Goal: Task Accomplishment & Management: Manage account settings

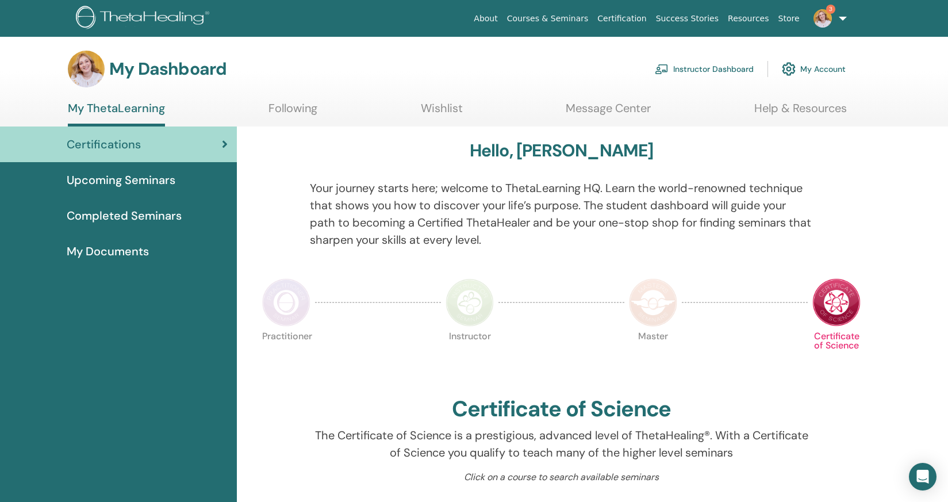
click at [713, 71] on link "Instructor Dashboard" at bounding box center [704, 68] width 99 height 25
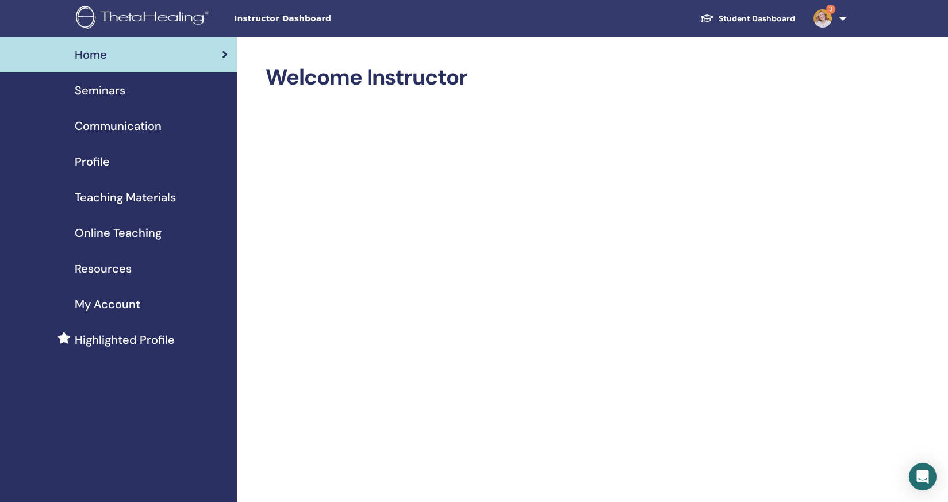
click at [94, 95] on span "Seminars" at bounding box center [100, 90] width 51 height 17
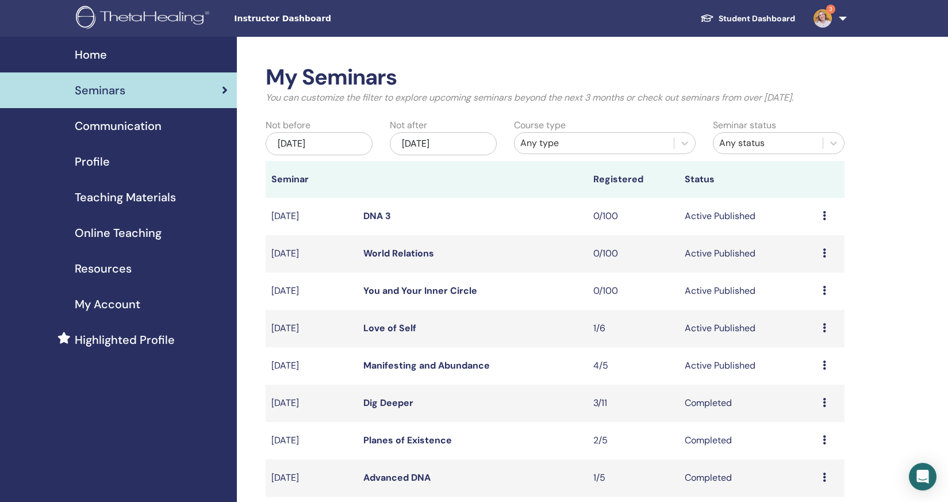
click at [822, 366] on td "Preview Edit Attendees Cancel" at bounding box center [831, 365] width 28 height 37
click at [824, 366] on icon at bounding box center [824, 364] width 3 height 9
click at [796, 410] on link "Attendees" at bounding box center [807, 410] width 44 height 12
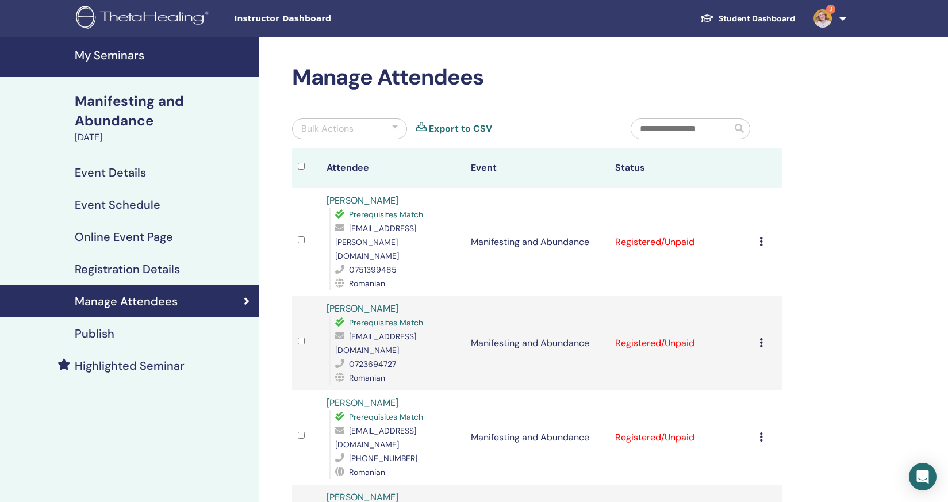
click at [761, 237] on icon at bounding box center [760, 241] width 3 height 9
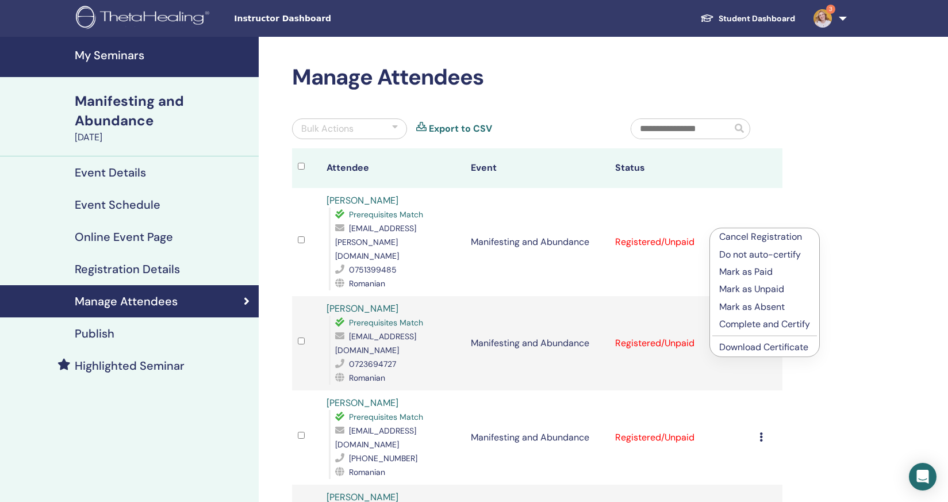
click at [744, 325] on p "Complete and Certify" at bounding box center [764, 324] width 91 height 14
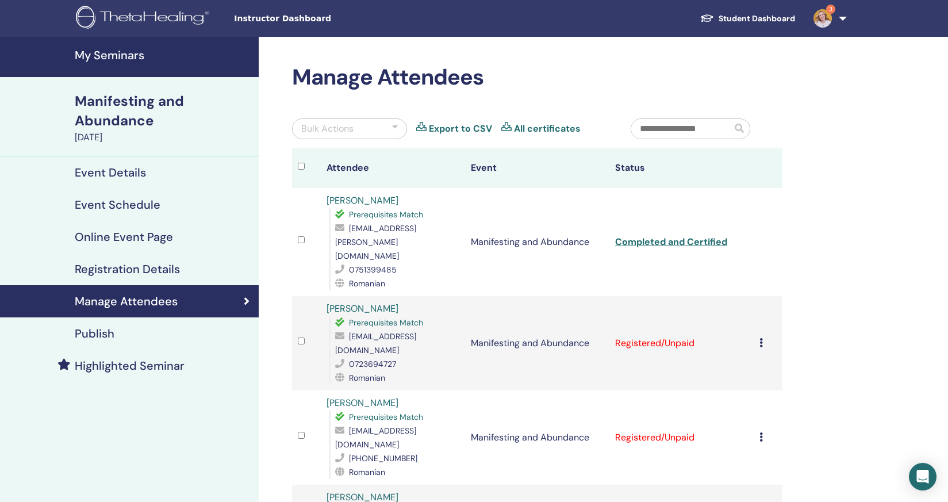
click at [762, 338] on icon at bounding box center [760, 342] width 3 height 9
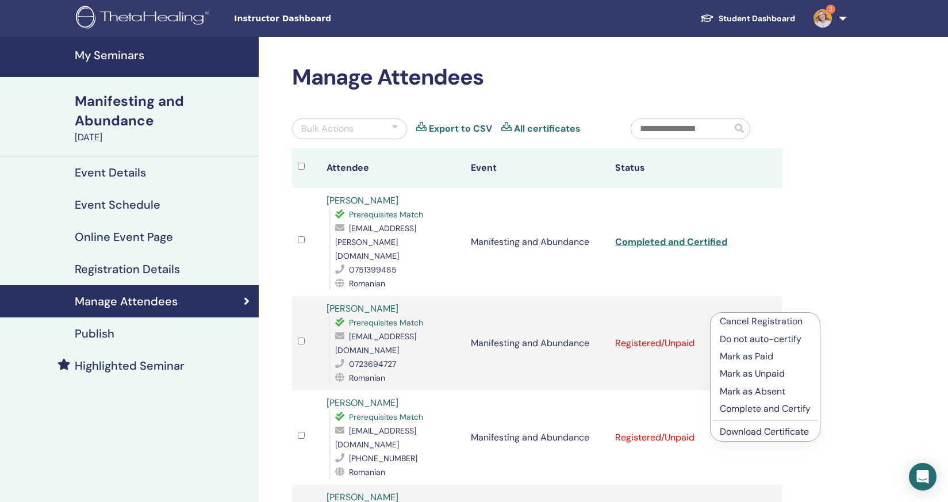
click at [745, 409] on p "Complete and Certify" at bounding box center [765, 409] width 91 height 14
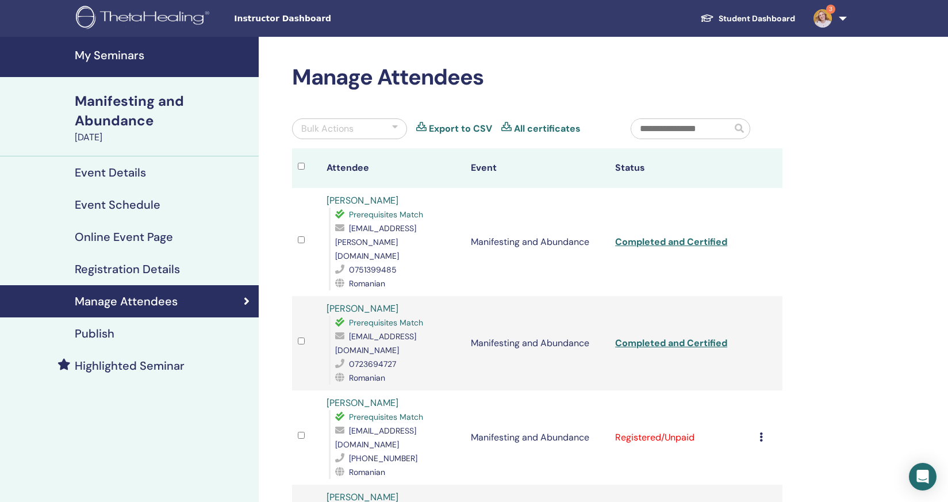
click at [761, 432] on icon at bounding box center [760, 436] width 3 height 9
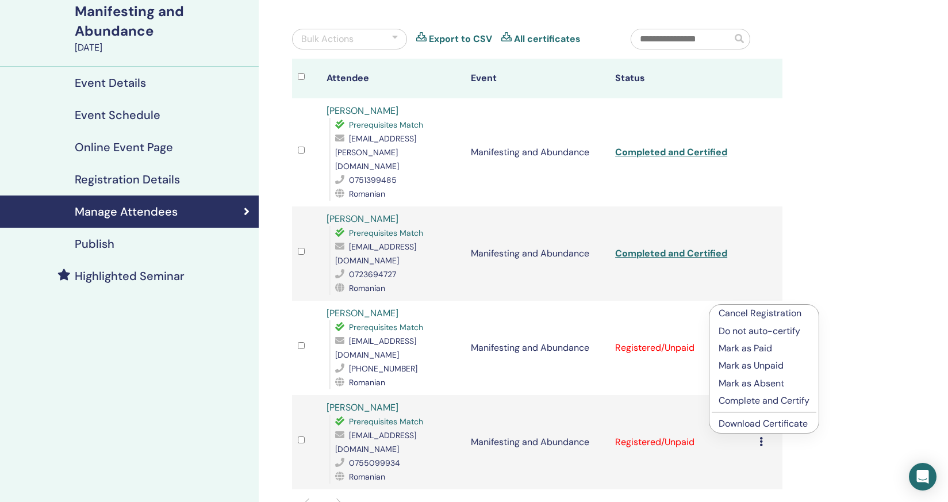
scroll to position [95, 0]
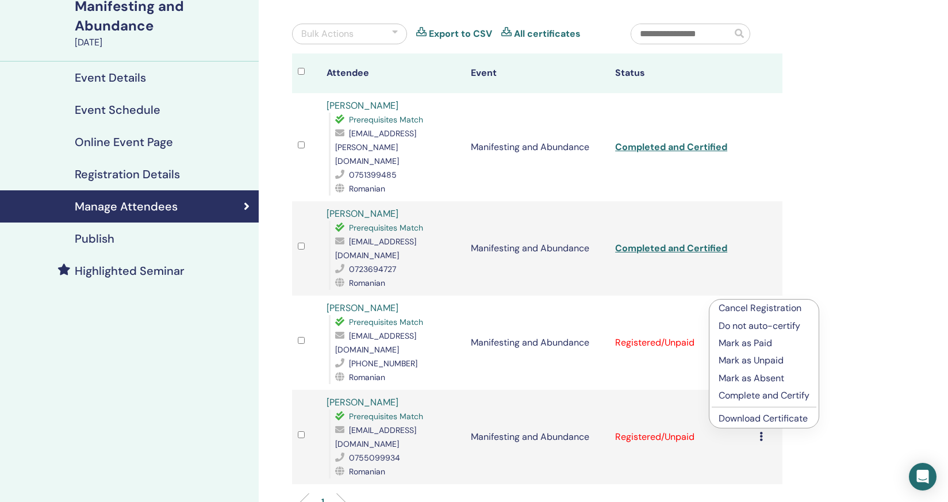
click at [770, 397] on p "Complete and Certify" at bounding box center [764, 396] width 91 height 14
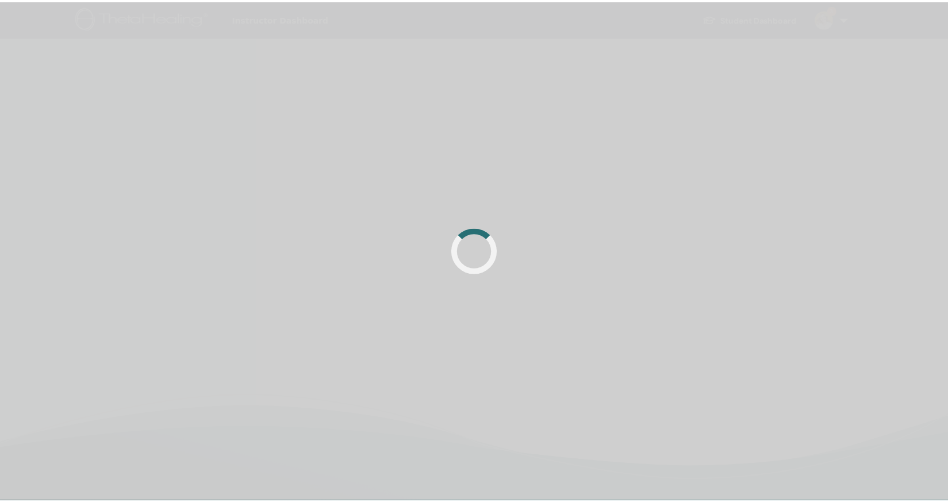
scroll to position [95, 0]
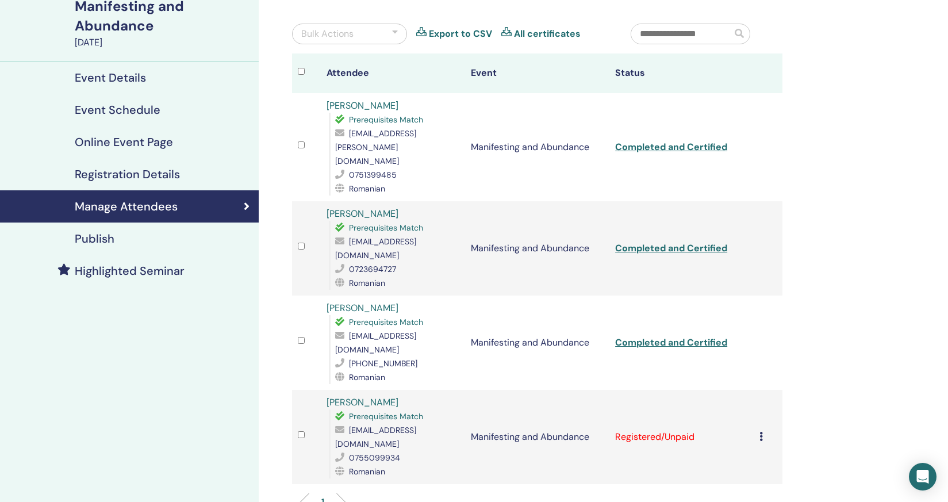
click at [761, 432] on icon at bounding box center [760, 436] width 3 height 9
click at [760, 482] on p "Complete and Certify" at bounding box center [764, 484] width 91 height 14
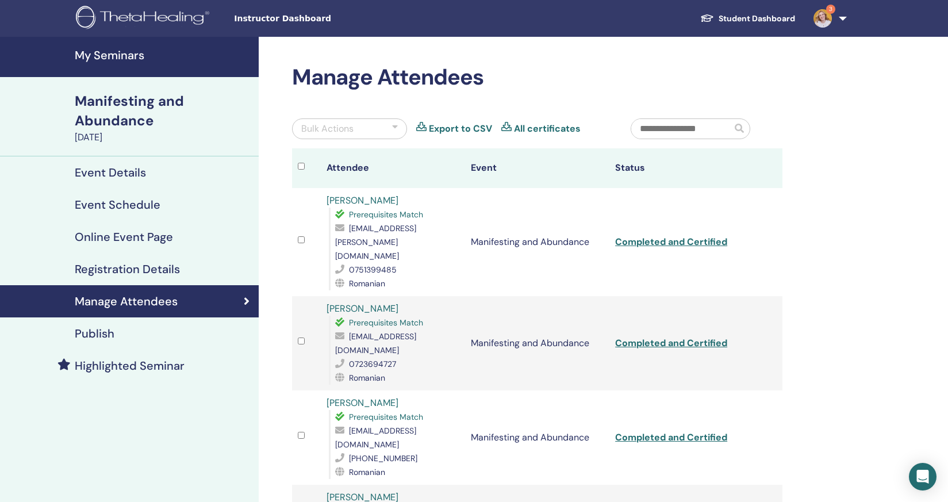
click at [818, 14] on img at bounding box center [823, 18] width 18 height 18
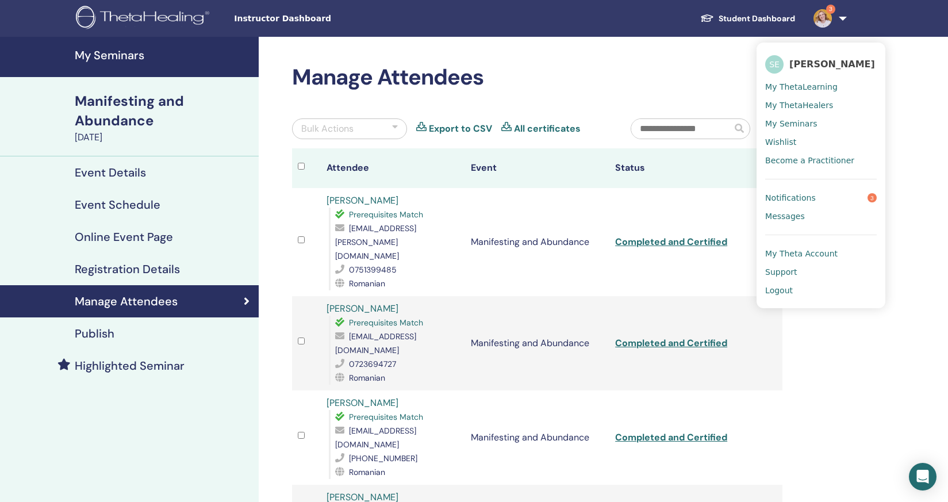
click at [792, 194] on span "Notifications" at bounding box center [790, 198] width 51 height 10
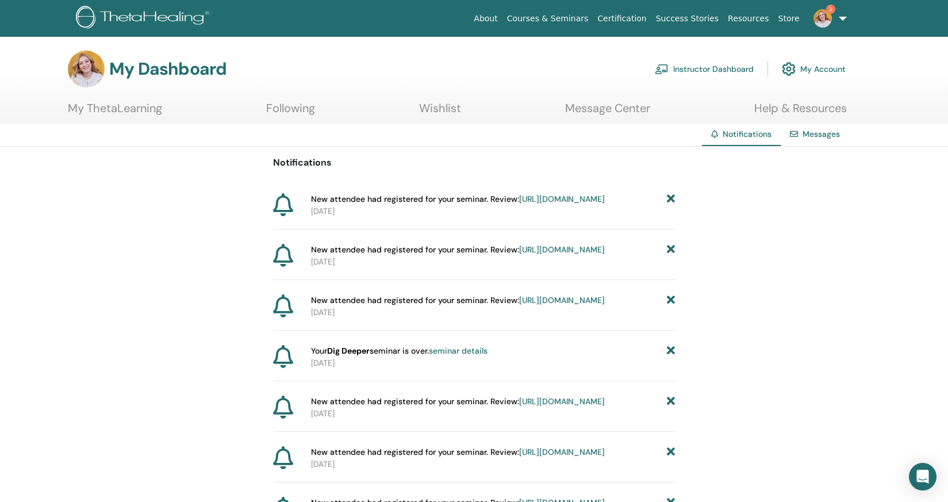
click at [690, 69] on link "Instructor Dashboard" at bounding box center [704, 68] width 99 height 25
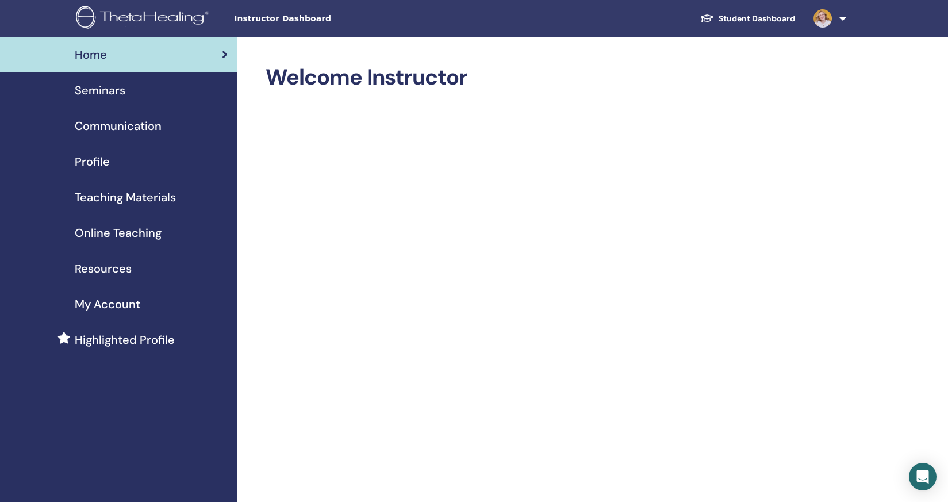
click at [101, 163] on span "Profile" at bounding box center [92, 161] width 35 height 17
